Goal: Information Seeking & Learning: Check status

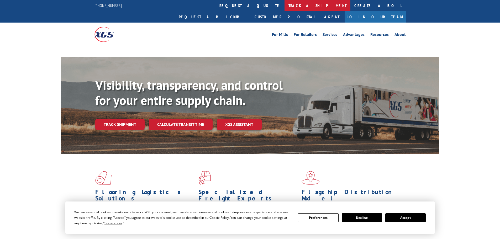
click at [285, 7] on link "track a shipment" at bounding box center [318, 5] width 66 height 11
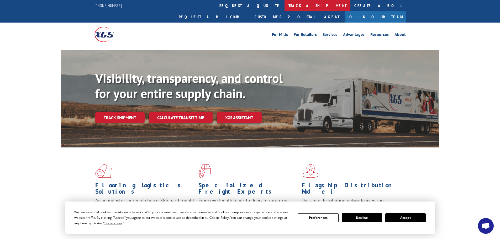
click at [285, 6] on link "track a shipment" at bounding box center [318, 5] width 66 height 11
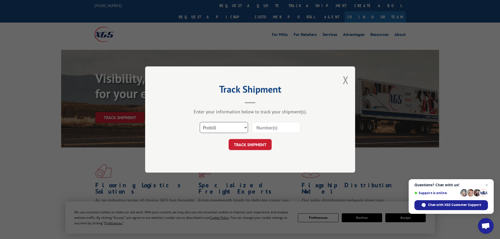
click at [244, 127] on select "Select category... Probill BOL PO" at bounding box center [224, 127] width 48 height 11
select select "bol"
click at [200, 122] on select "Select category... Probill BOL PO" at bounding box center [224, 127] width 48 height 11
click at [278, 126] on input at bounding box center [276, 127] width 48 height 11
paste input "6033562"
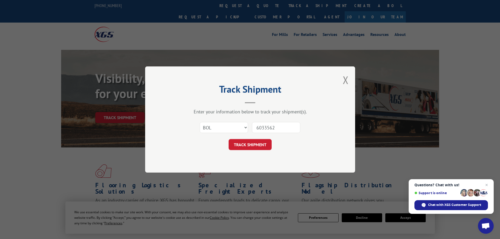
type input "6033562"
click at [229, 139] on button "TRACK SHIPMENT" at bounding box center [250, 144] width 43 height 11
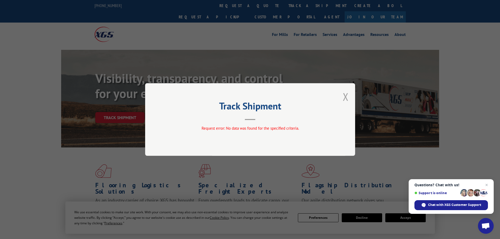
click at [348, 98] on button "Close modal" at bounding box center [346, 97] width 6 height 14
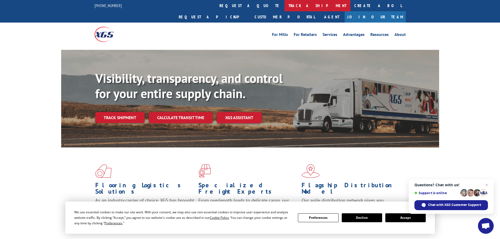
click at [285, 8] on link "track a shipment" at bounding box center [318, 5] width 66 height 11
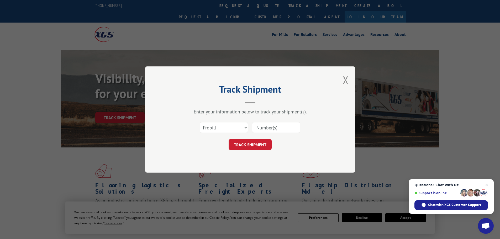
click at [272, 129] on input at bounding box center [276, 127] width 48 height 11
paste input "6033562"
type input "6033562"
click at [229, 139] on button "TRACK SHIPMENT" at bounding box center [250, 144] width 43 height 11
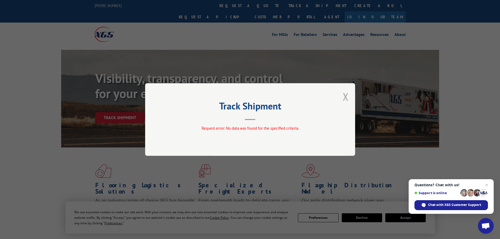
click at [348, 97] on button "Close modal" at bounding box center [346, 97] width 6 height 14
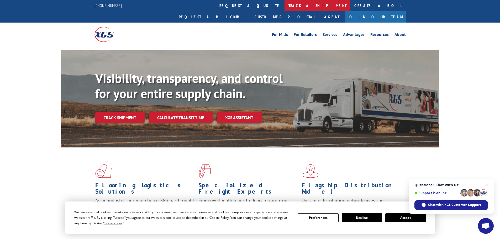
click at [285, 5] on link "track a shipment" at bounding box center [318, 5] width 66 height 11
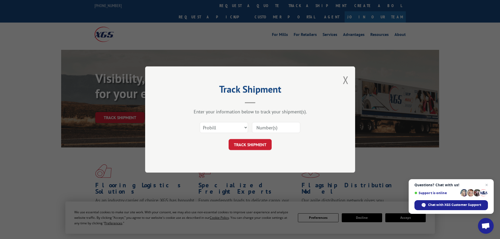
click at [274, 129] on input at bounding box center [276, 127] width 48 height 11
paste input "6033562"
type input "6033562"
click button "TRACK SHIPMENT" at bounding box center [250, 144] width 43 height 11
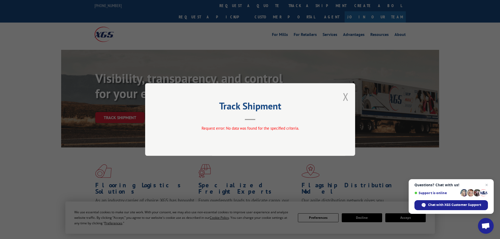
click at [347, 97] on button "Close modal" at bounding box center [346, 97] width 6 height 14
